Goal: Information Seeking & Learning: Learn about a topic

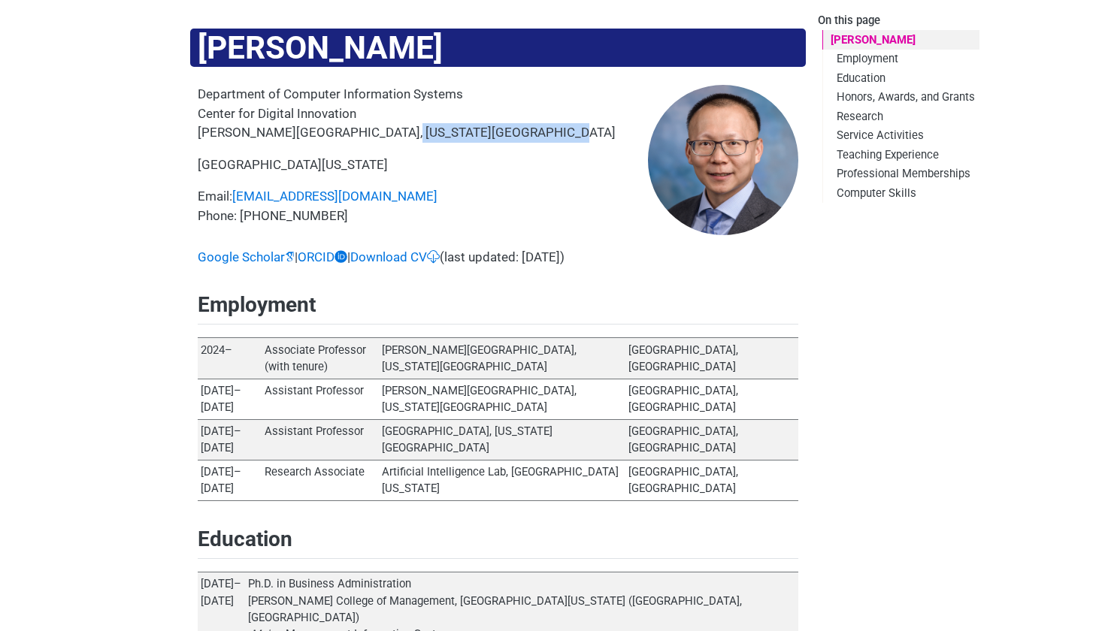
drag, startPoint x: 374, startPoint y: 133, endPoint x: 521, endPoint y: 136, distance: 147.4
click at [521, 136] on p "Department of Computer Information Systems Center for Digital Innovation [PERSO…" at bounding box center [423, 114] width 450 height 58
copy p "[US_STATE][GEOGRAPHIC_DATA]"
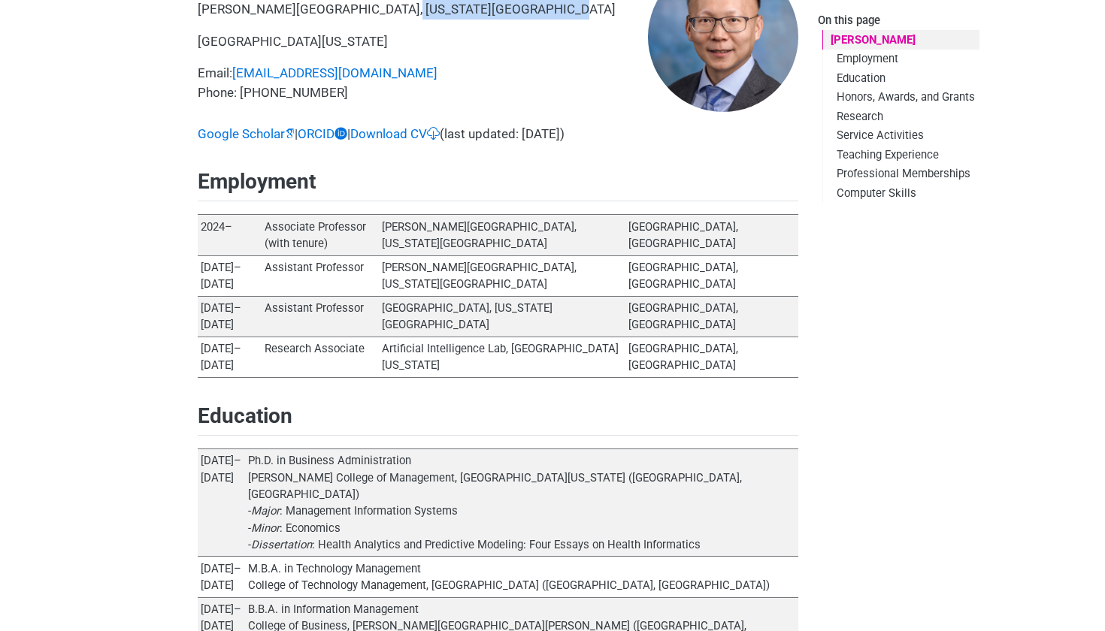
scroll to position [126, 0]
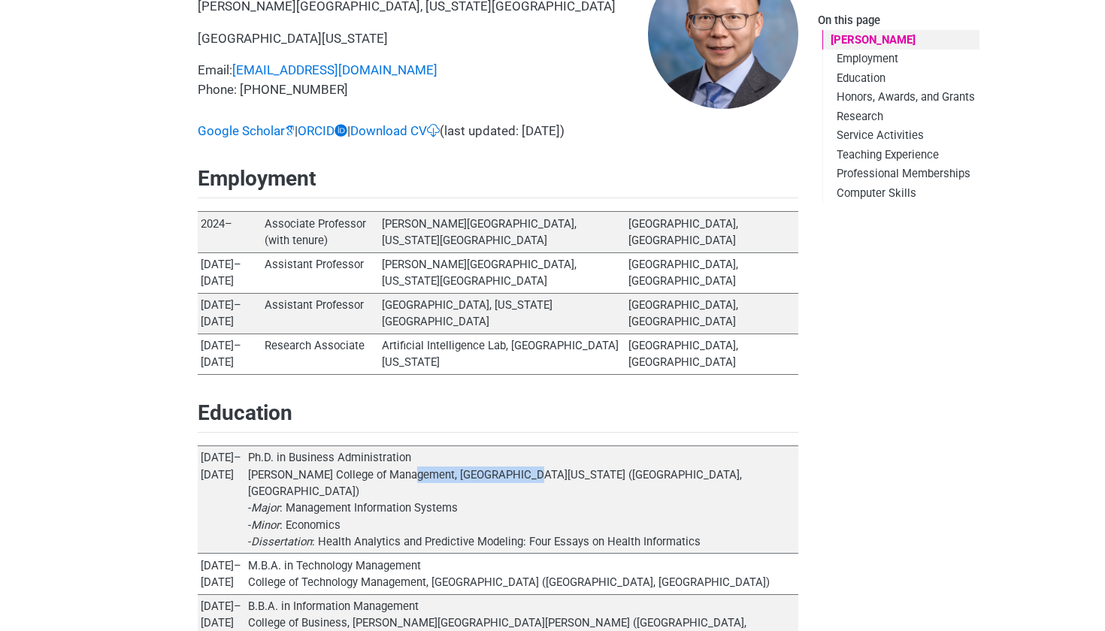
drag, startPoint x: 390, startPoint y: 402, endPoint x: 489, endPoint y: 399, distance: 99.3
click at [489, 447] on td "Ph.D. in Business Administration [PERSON_NAME] College of Management, [GEOGRAPH…" at bounding box center [522, 500] width 554 height 107
copy td "[GEOGRAPHIC_DATA][US_STATE]"
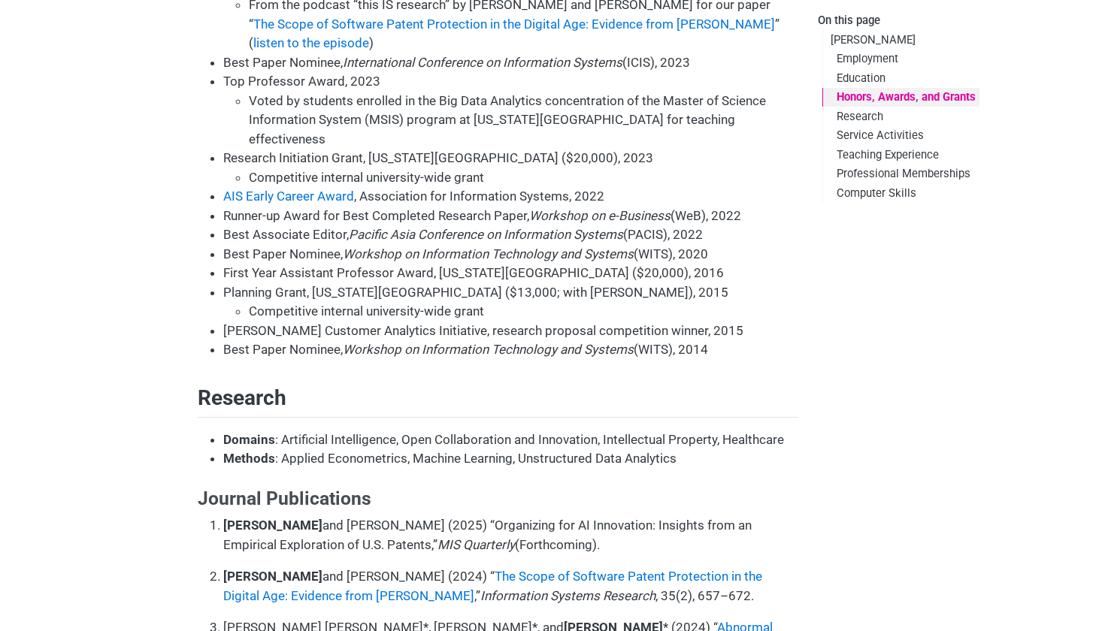
scroll to position [894, 0]
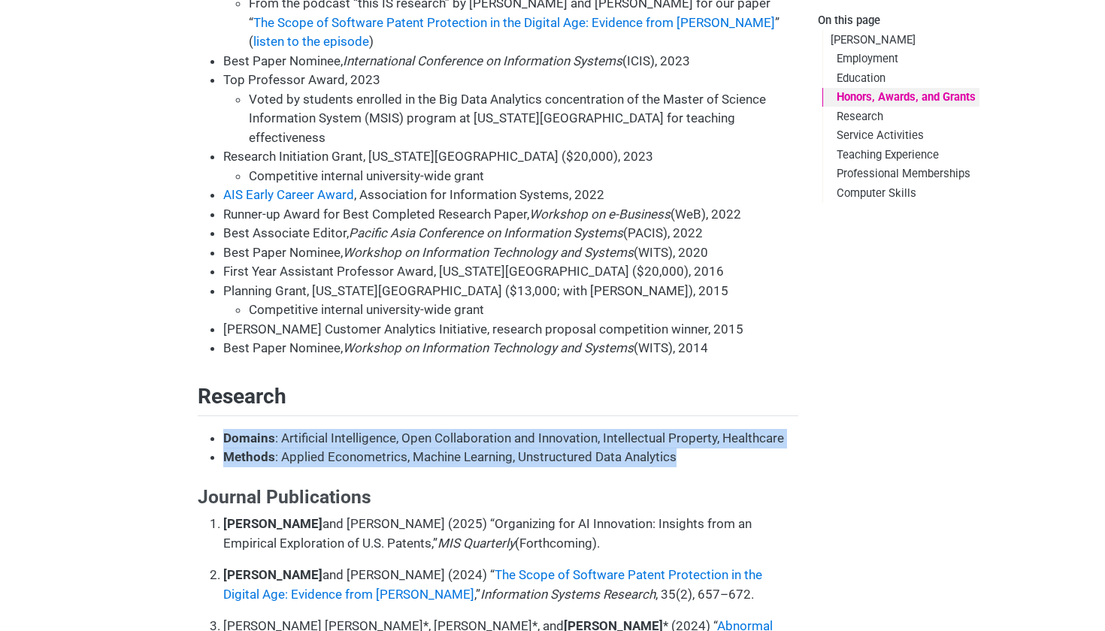
drag, startPoint x: 227, startPoint y: 310, endPoint x: 698, endPoint y: 335, distance: 471.2
click at [698, 429] on ul "Domains : Artificial Intelligence, Open Collaboration and Innovation, Intellect…" at bounding box center [498, 448] width 601 height 38
copy ul "Domains : Artificial Intelligence, Open Collaboration and Innovation, Intellect…"
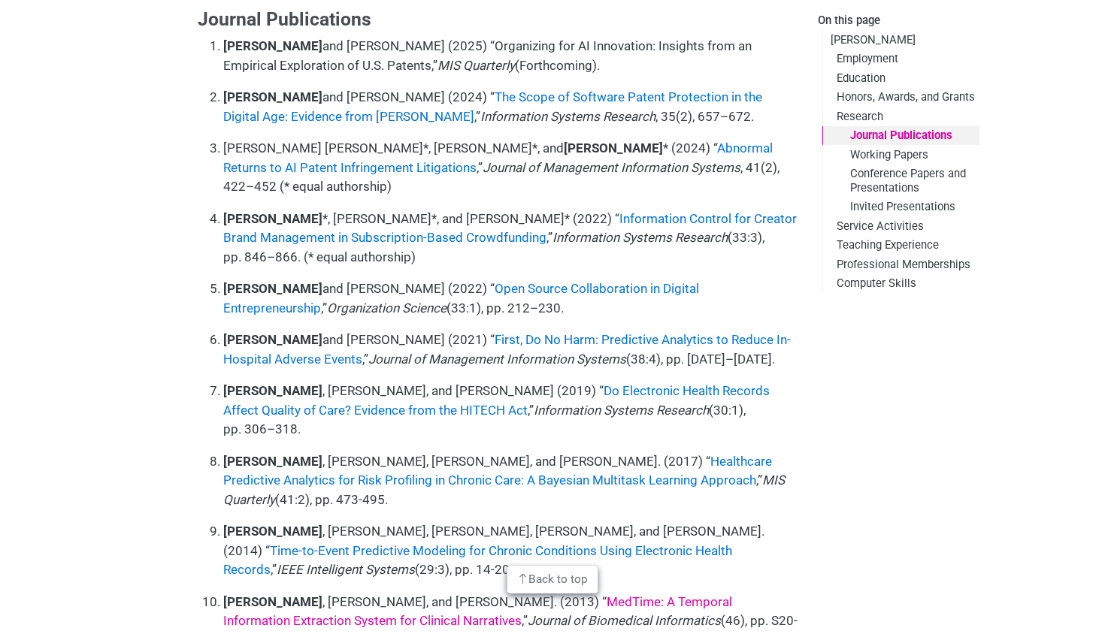
scroll to position [1359, 0]
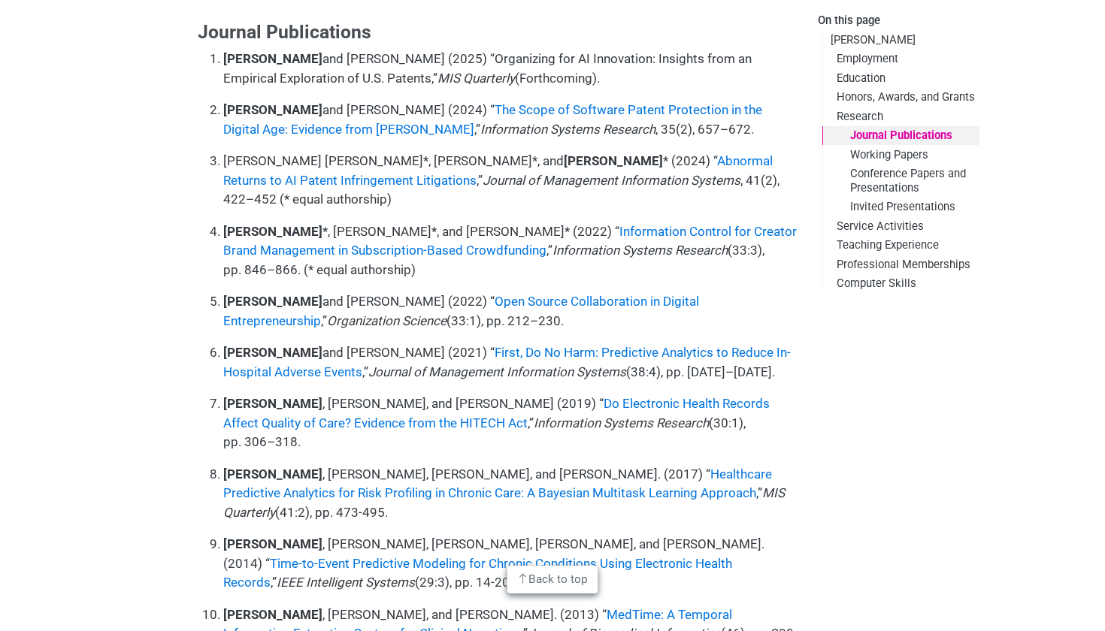
click at [654, 465] on p "[PERSON_NAME] , [PERSON_NAME], [PERSON_NAME], and [PERSON_NAME]. (2017) “ Healt…" at bounding box center [510, 494] width 575 height 58
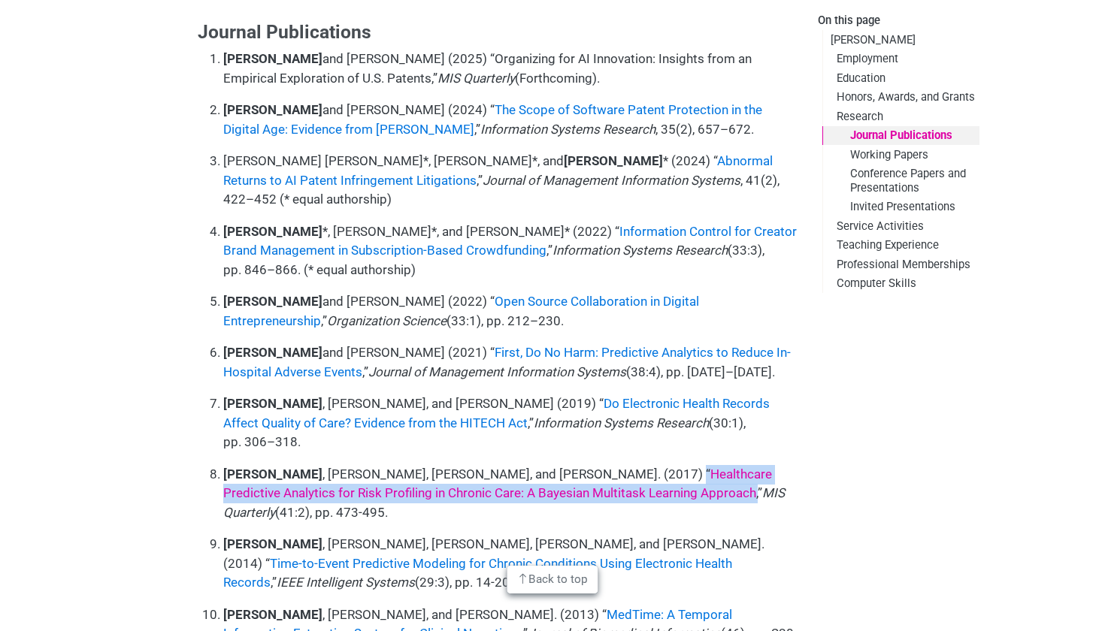
drag, startPoint x: 646, startPoint y: 331, endPoint x: 616, endPoint y: 307, distance: 38.0
click at [616, 465] on p "[PERSON_NAME] , [PERSON_NAME], [PERSON_NAME], and [PERSON_NAME]. (2017) “ Healt…" at bounding box center [510, 494] width 575 height 58
copy p ", [PERSON_NAME], [PERSON_NAME], and [PERSON_NAME]. (2017) “ Healthcare Predicti…"
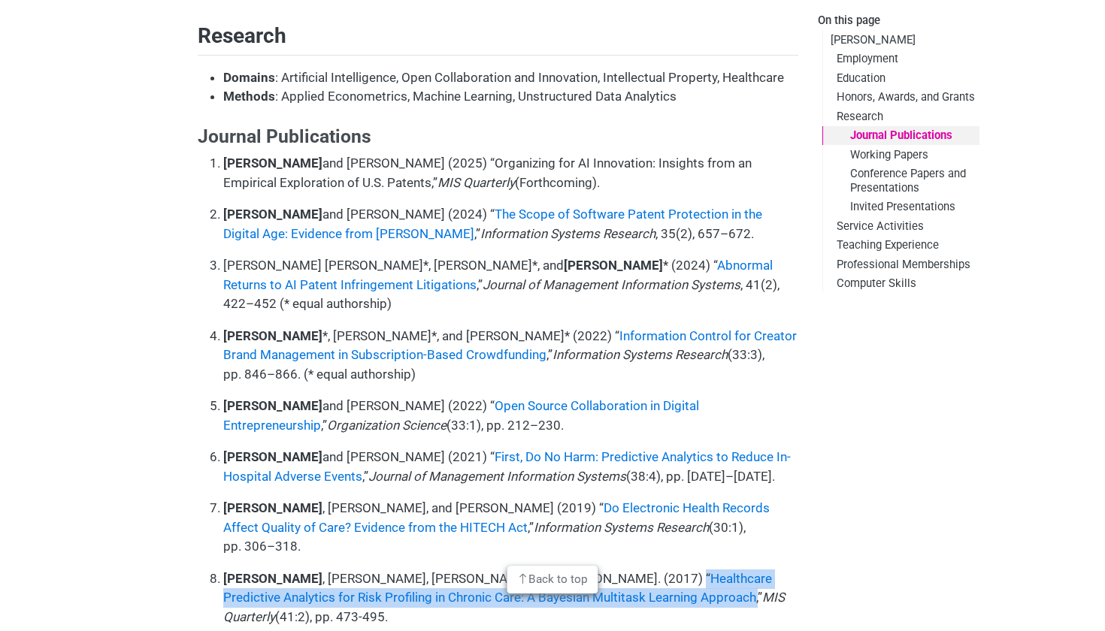
scroll to position [1254, 0]
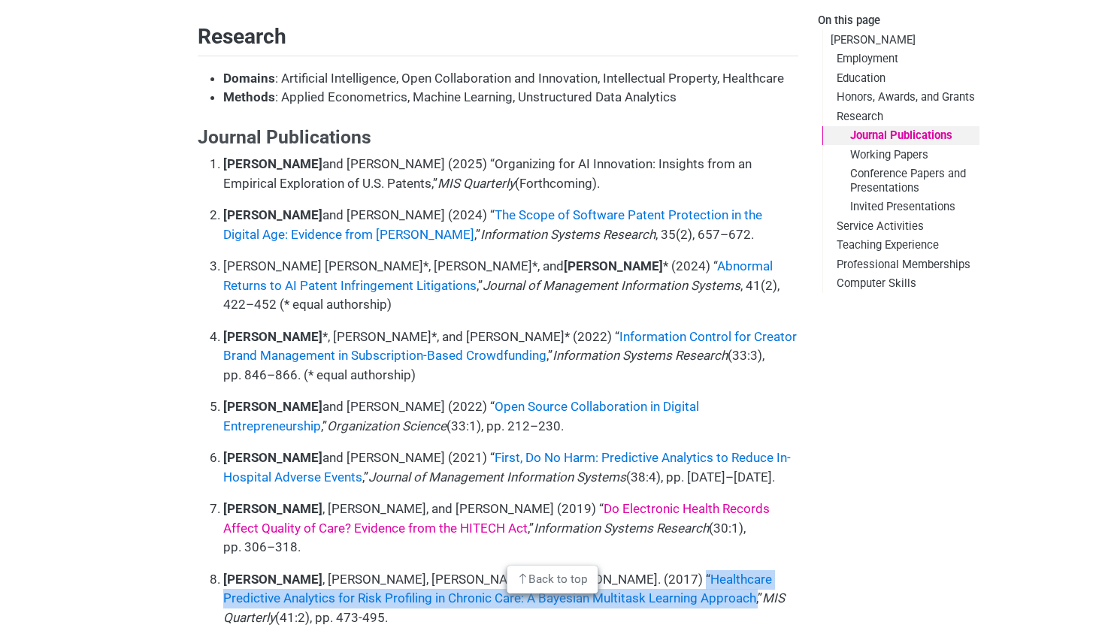
click at [527, 501] on link "Do Electronic Health Records Affect Quality of Care? Evidence from the HITECH A…" at bounding box center [496, 518] width 546 height 35
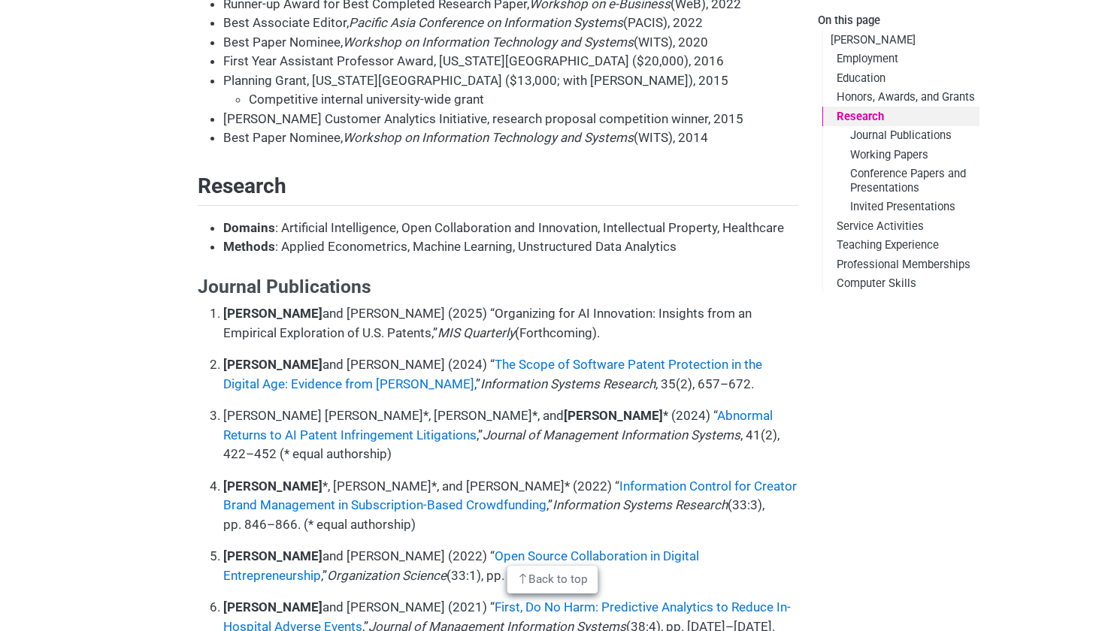
scroll to position [1103, 0]
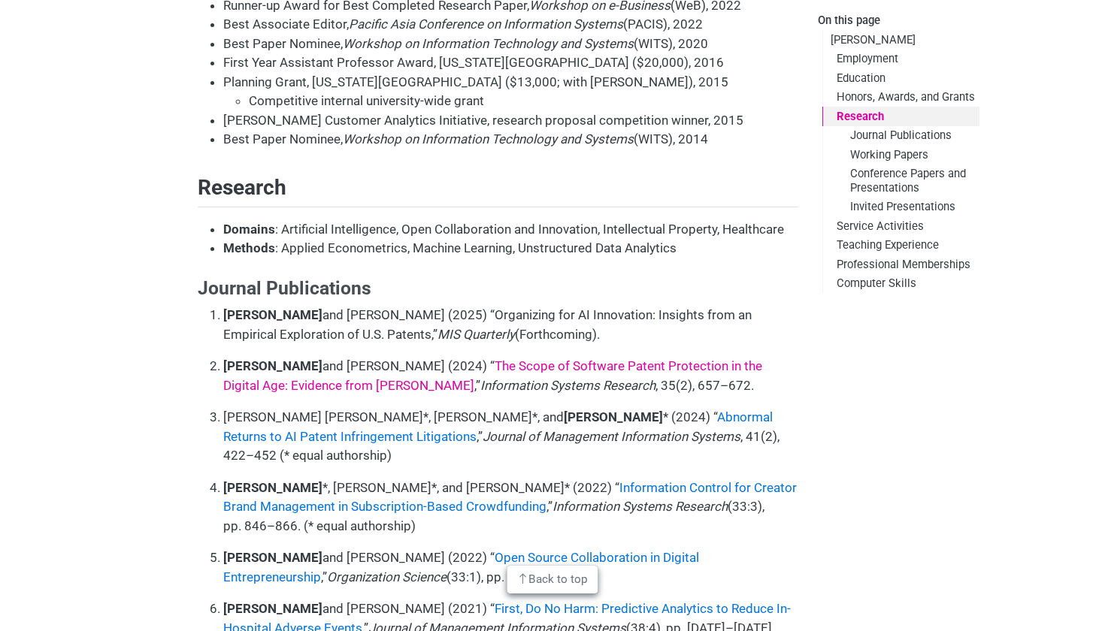
click at [667, 359] on link "The Scope of Software Patent Protection in the Digital Age: Evidence from [PERS…" at bounding box center [492, 376] width 539 height 35
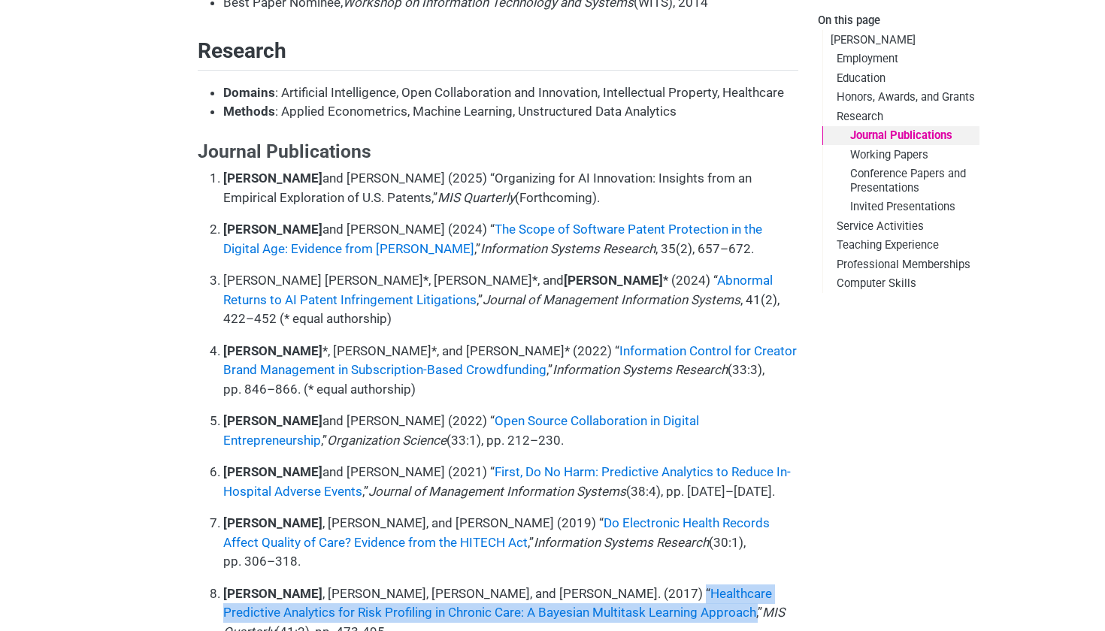
scroll to position [1240, 0]
click at [601, 476] on ol "[PERSON_NAME] and [PERSON_NAME] (2025) “Organizing for AI Innovation: Insights …" at bounding box center [498, 474] width 601 height 613
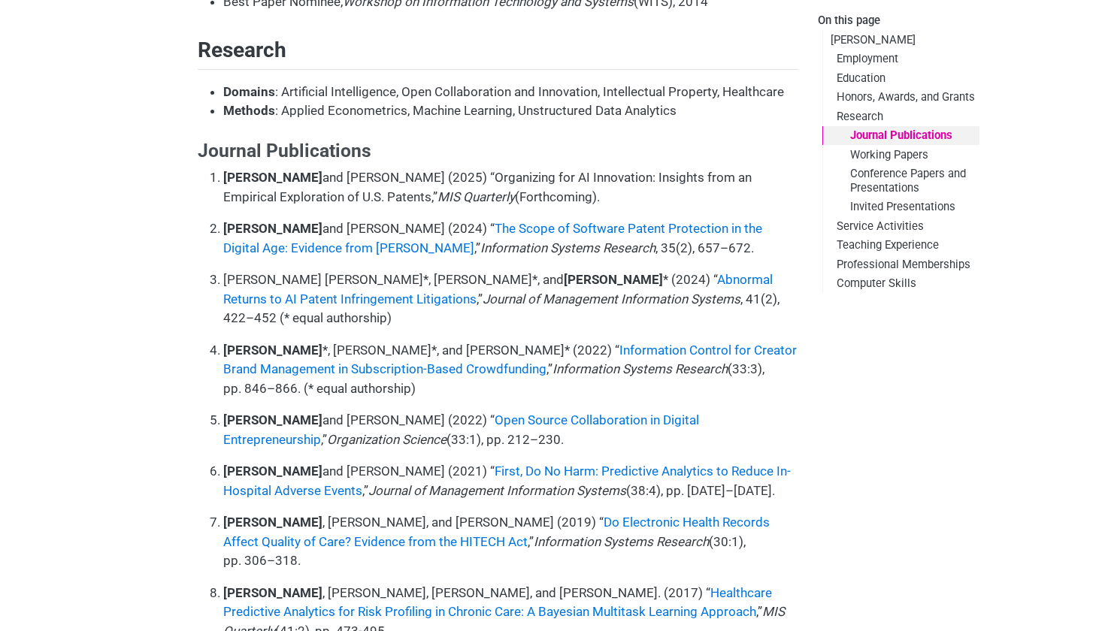
click at [461, 513] on p "[PERSON_NAME] , [PERSON_NAME], and [PERSON_NAME] (2019) “ Do Electronic Health …" at bounding box center [510, 542] width 575 height 58
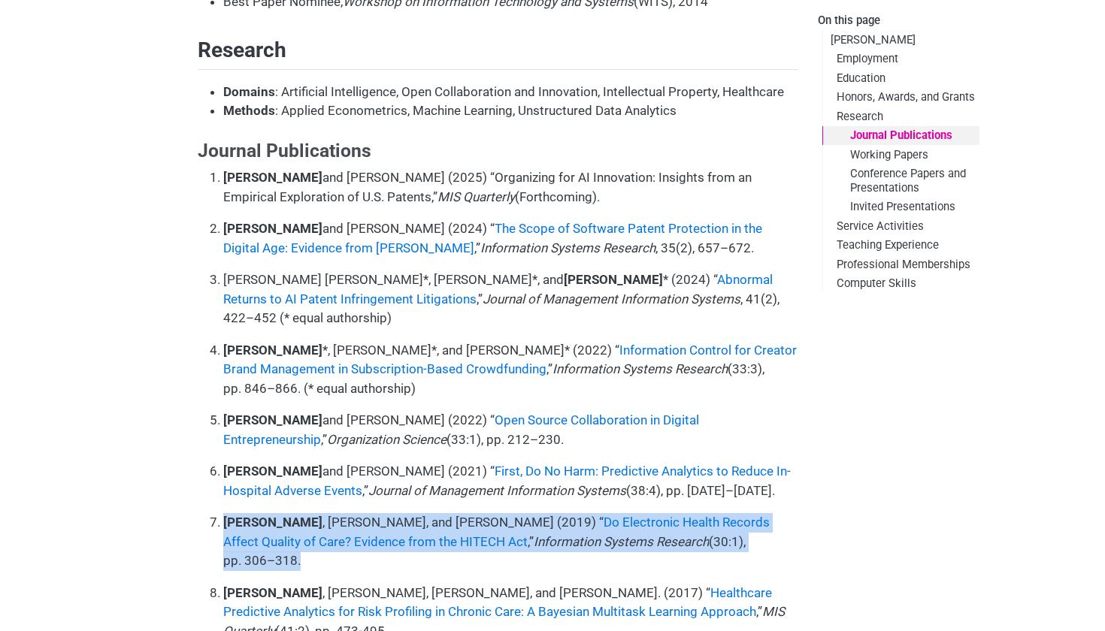
click at [461, 513] on p "[PERSON_NAME] , [PERSON_NAME], and [PERSON_NAME] (2019) “ Do Electronic Health …" at bounding box center [510, 542] width 575 height 58
copy ol "[PERSON_NAME] , [PERSON_NAME], and [PERSON_NAME] (2019) “ Do Electronic Health …"
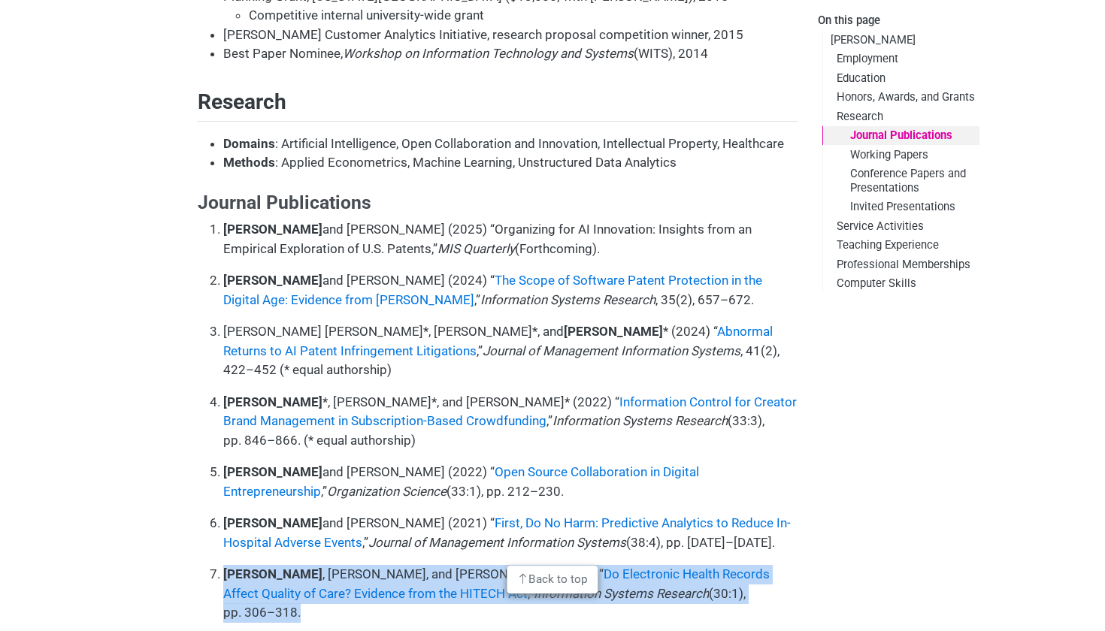
scroll to position [1122, 0]
